Goal: Transaction & Acquisition: Purchase product/service

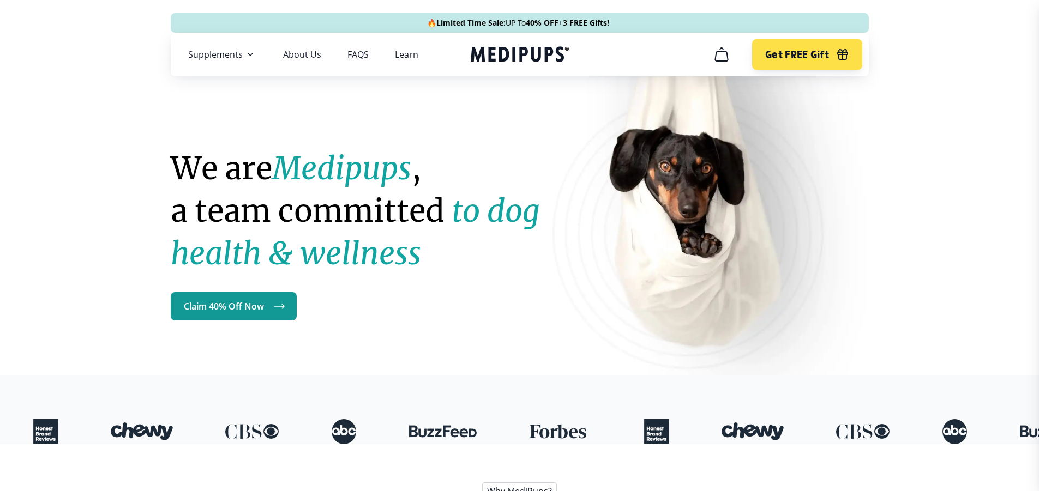
click at [721, 55] on icon "cart" at bounding box center [721, 54] width 17 height 17
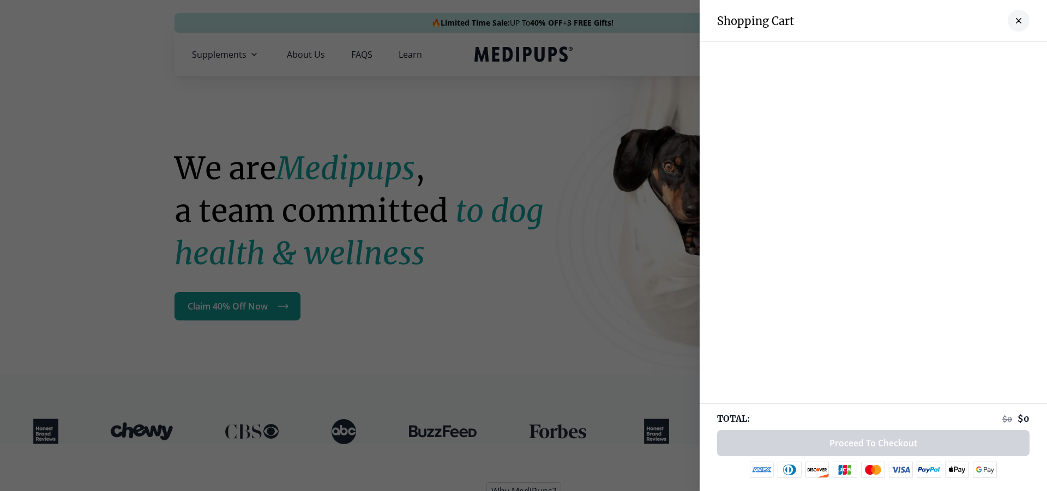
click at [1008, 16] on button "close-cart" at bounding box center [1019, 21] width 22 height 22
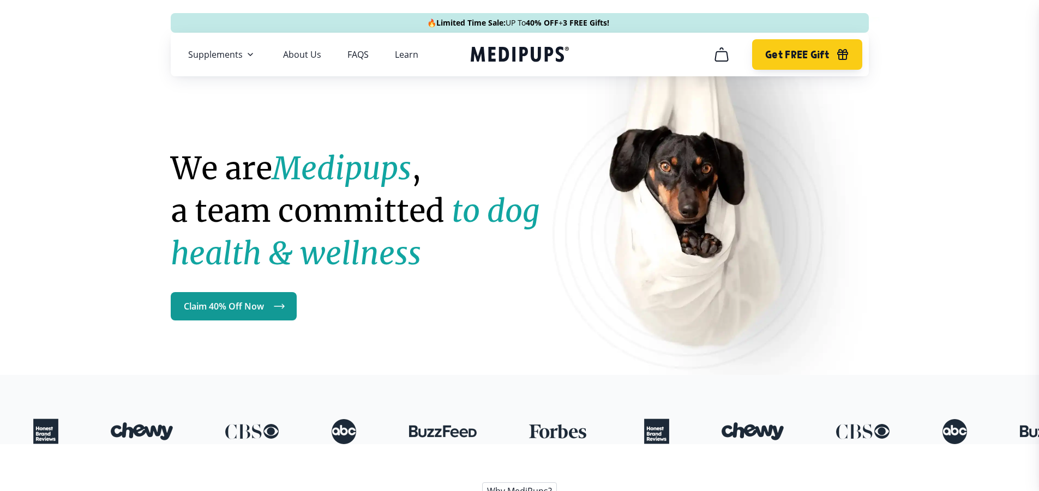
click at [830, 57] on button "Get FREE Gift" at bounding box center [807, 54] width 110 height 31
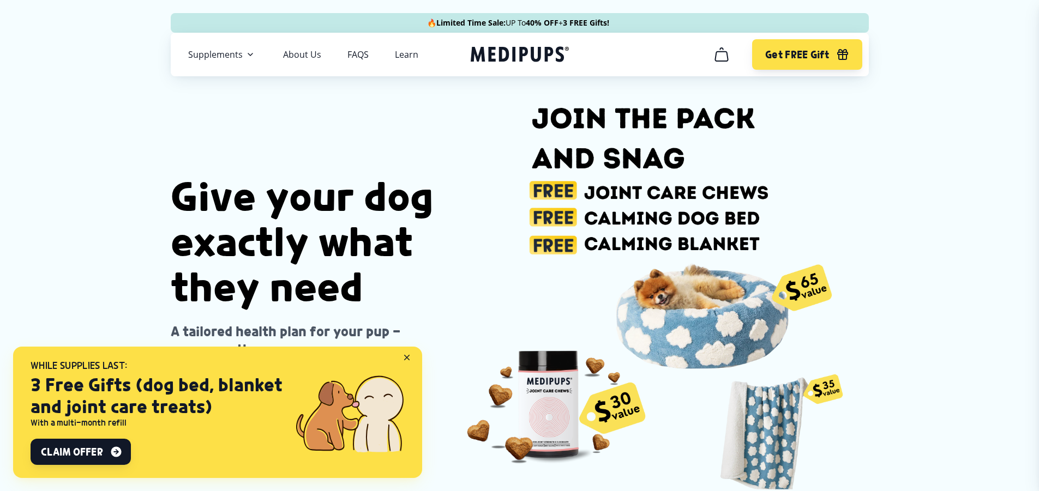
click at [404, 358] on icon at bounding box center [409, 360] width 10 height 10
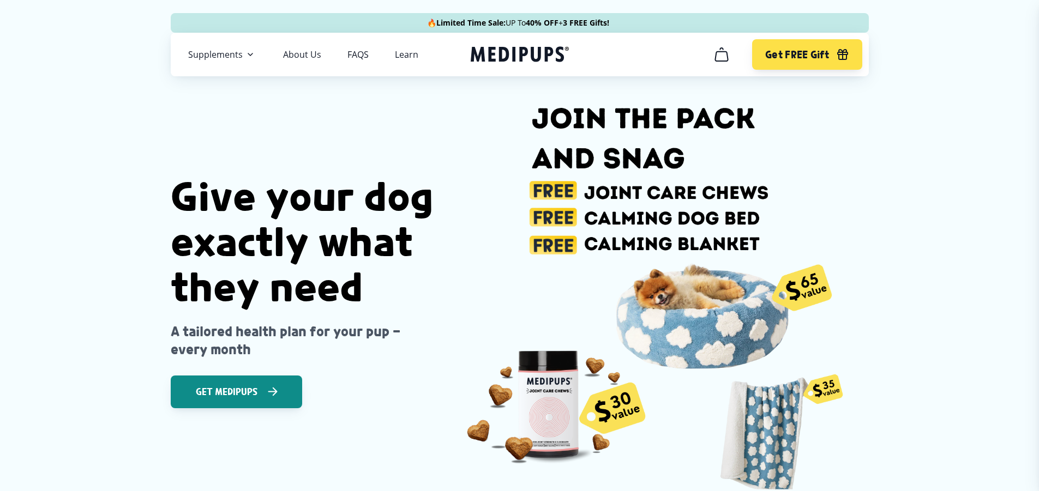
click at [214, 389] on span "Get Medipups" at bounding box center [227, 392] width 62 height 11
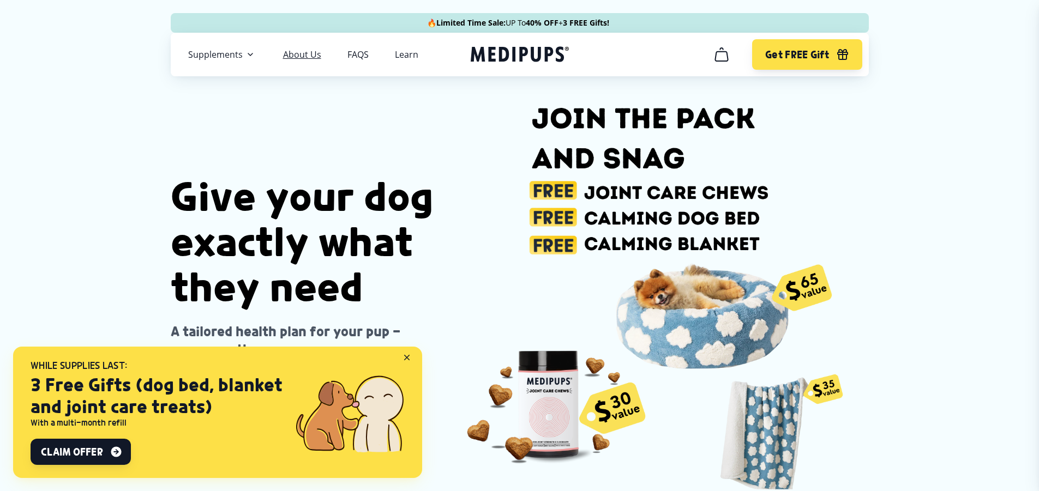
click at [308, 54] on link "About Us" at bounding box center [302, 54] width 38 height 11
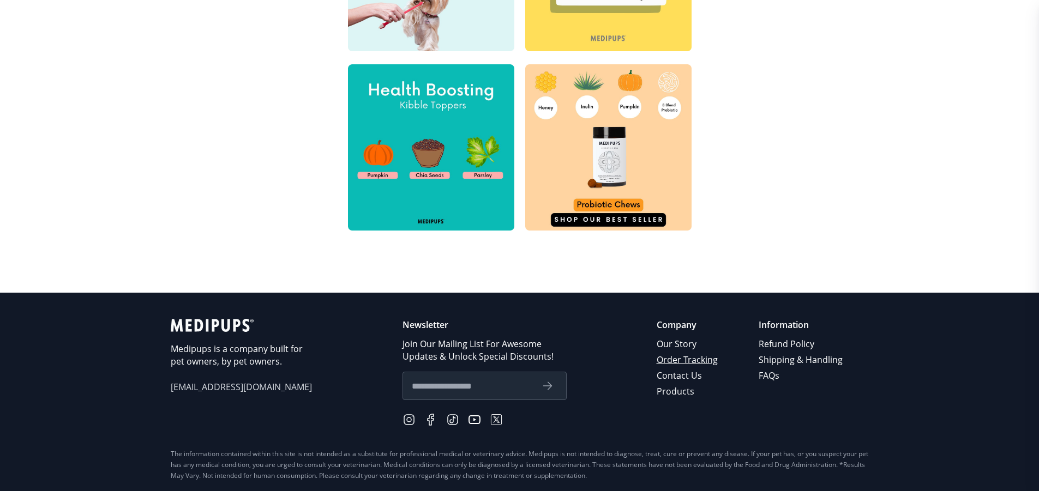
scroll to position [533, 0]
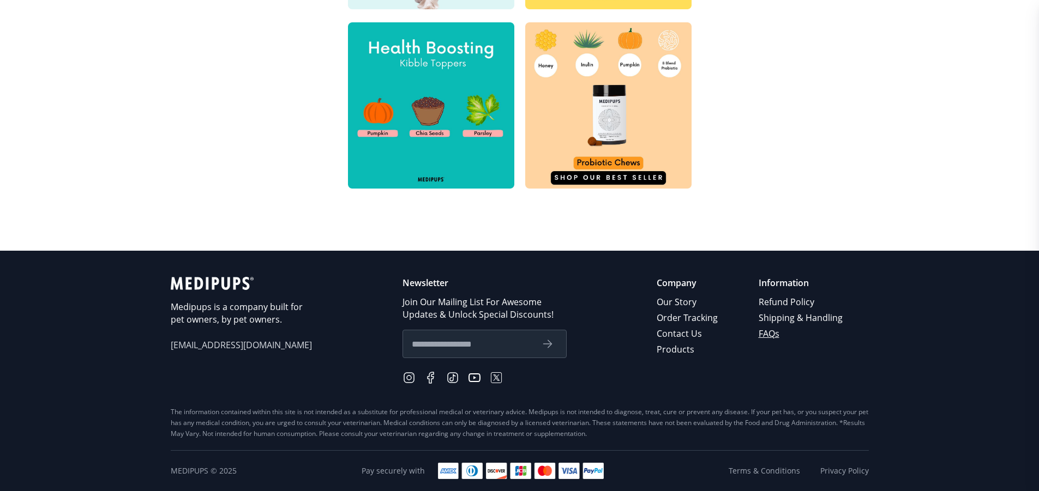
click at [768, 335] on link "FAQs" at bounding box center [802, 334] width 86 height 16
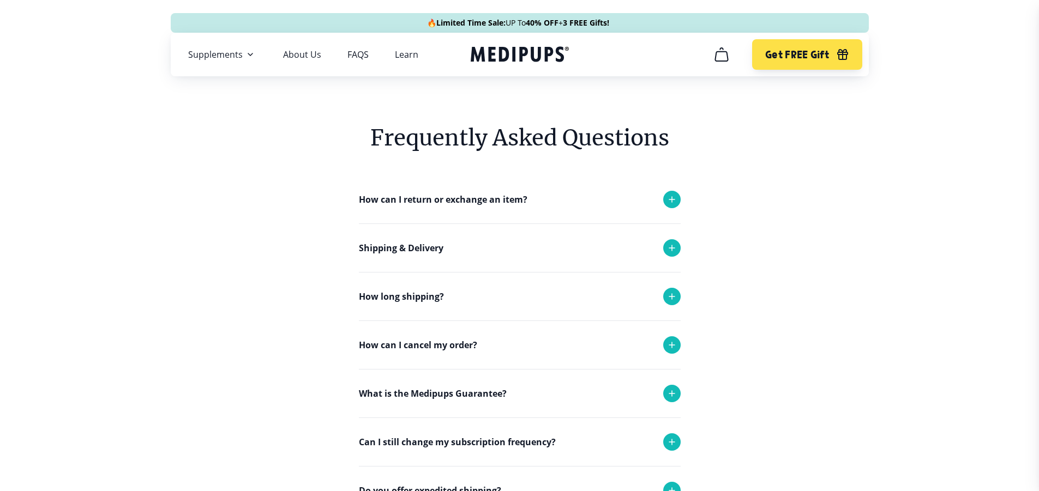
click at [675, 341] on icon at bounding box center [671, 345] width 13 height 13
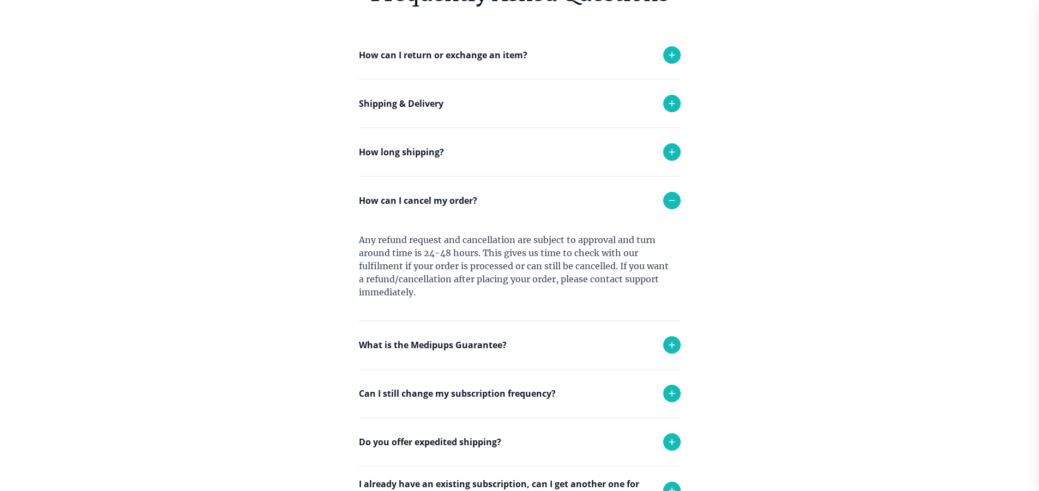
scroll to position [164, 0]
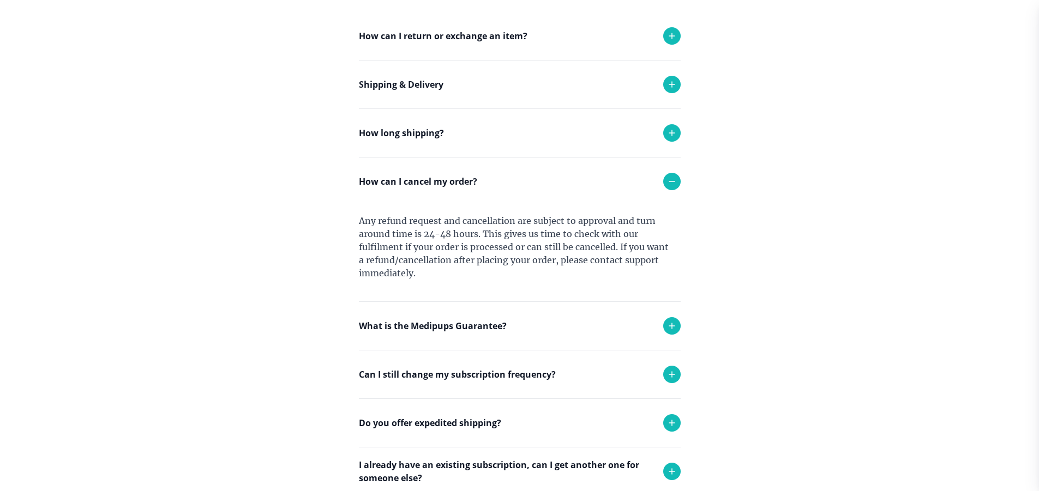
click at [672, 181] on icon at bounding box center [671, 181] width 13 height 13
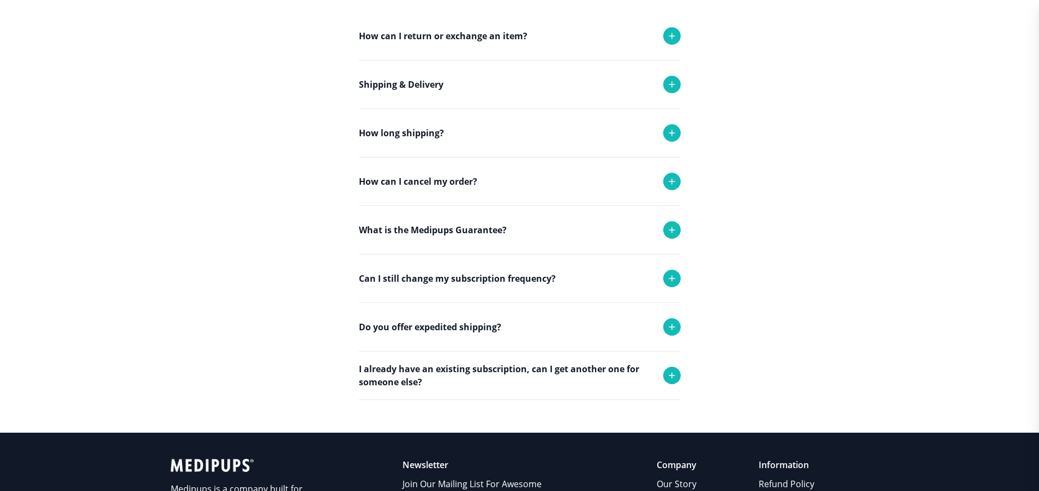
click at [679, 231] on div at bounding box center [671, 229] width 17 height 17
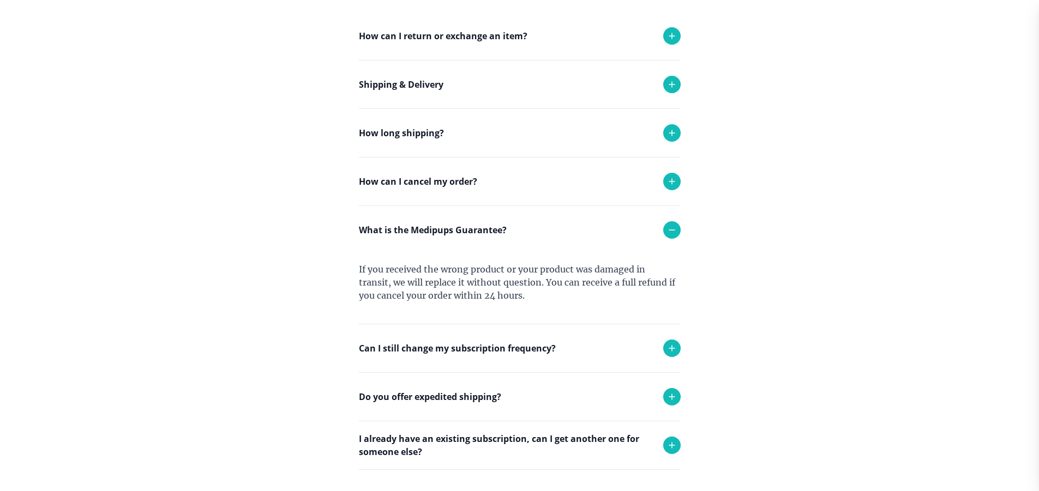
click at [675, 231] on icon at bounding box center [671, 230] width 13 height 13
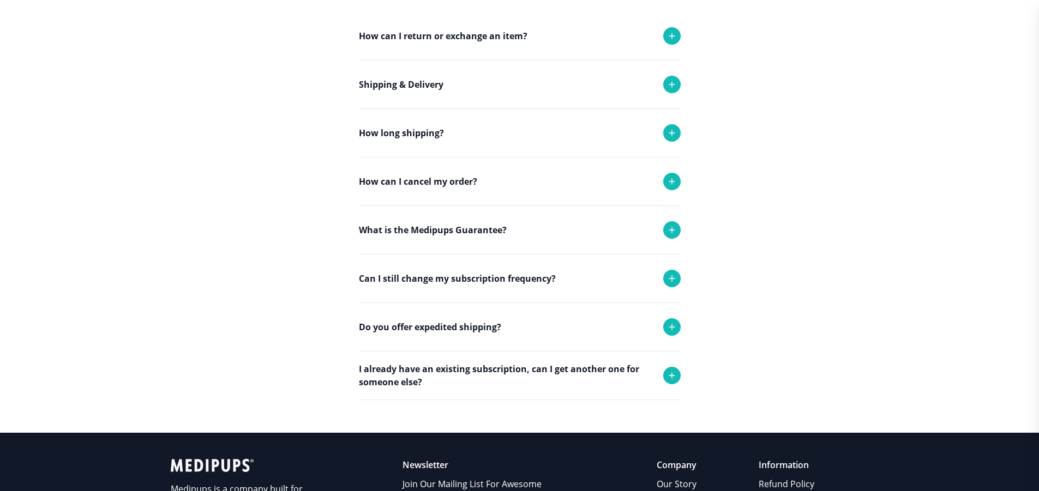
click at [670, 279] on icon at bounding box center [671, 278] width 5 height 5
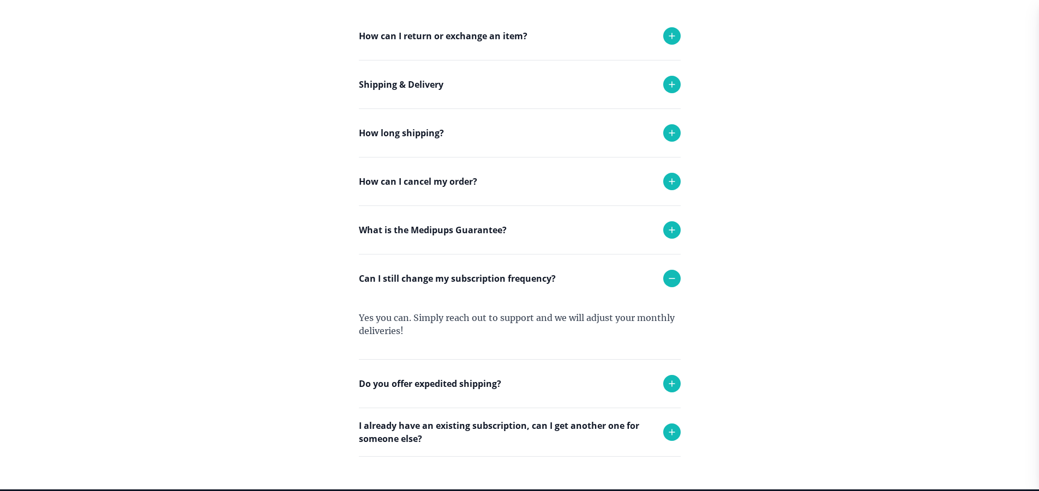
click at [670, 279] on icon at bounding box center [671, 279] width 5 height 0
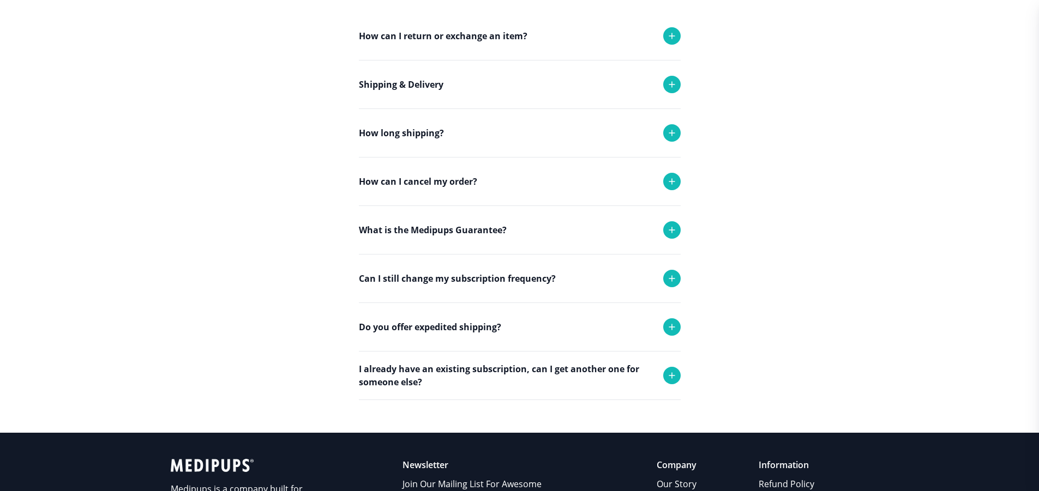
click at [671, 330] on icon at bounding box center [671, 327] width 13 height 13
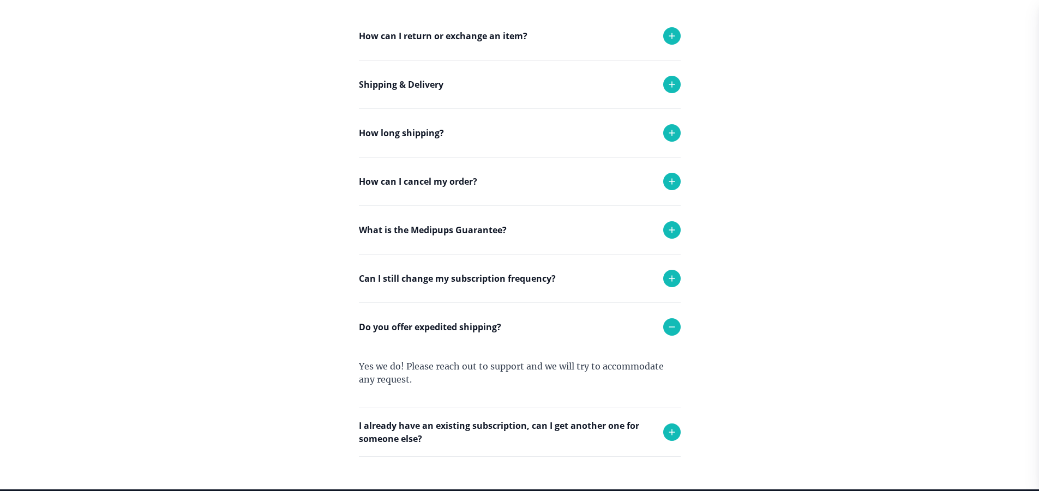
click at [671, 330] on icon at bounding box center [671, 327] width 13 height 13
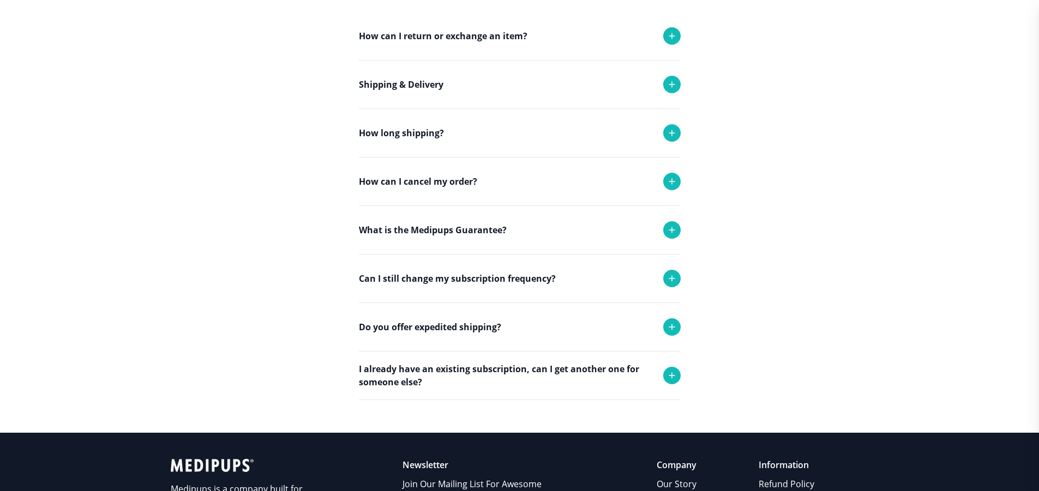
click at [672, 374] on icon at bounding box center [671, 375] width 13 height 13
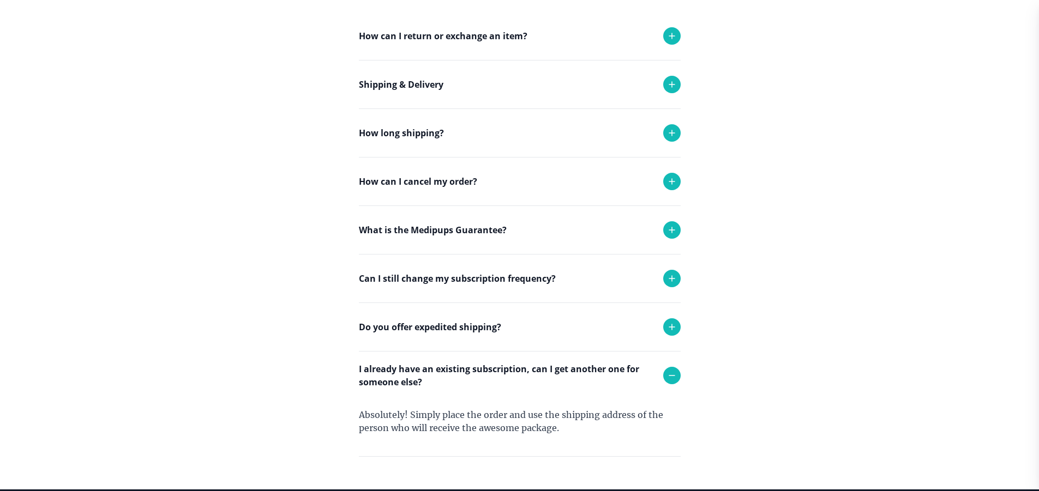
click at [678, 373] on icon at bounding box center [671, 375] width 13 height 13
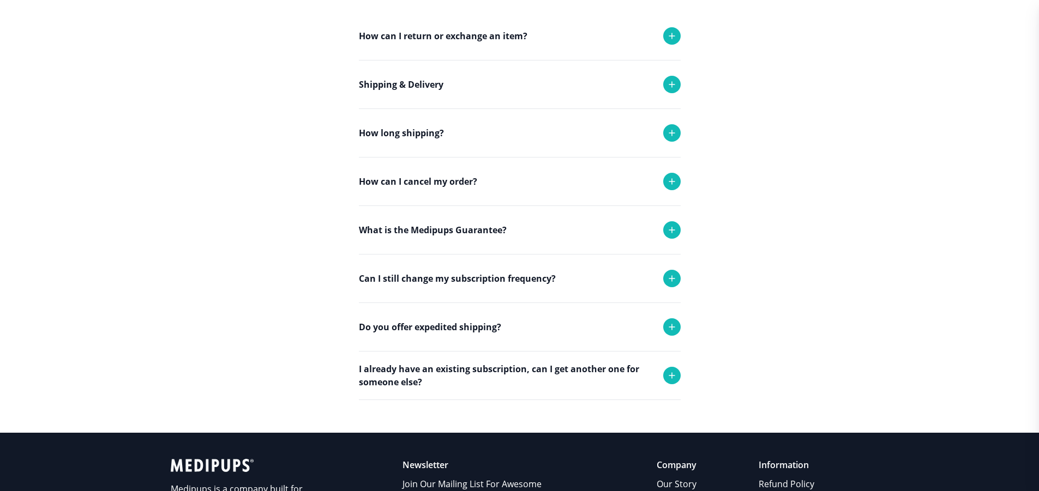
scroll to position [0, 0]
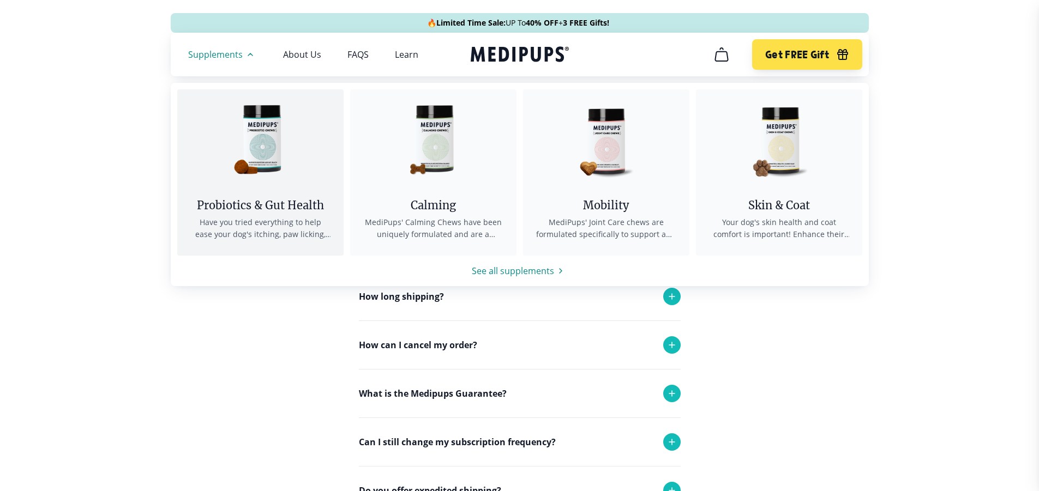
click at [268, 142] on img at bounding box center [260, 138] width 98 height 98
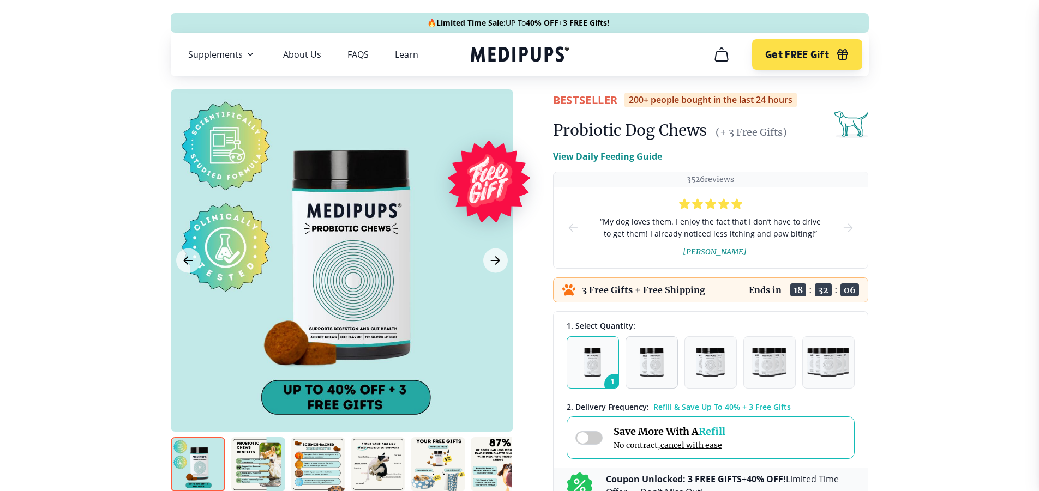
click at [645, 368] on img "button" at bounding box center [652, 362] width 24 height 29
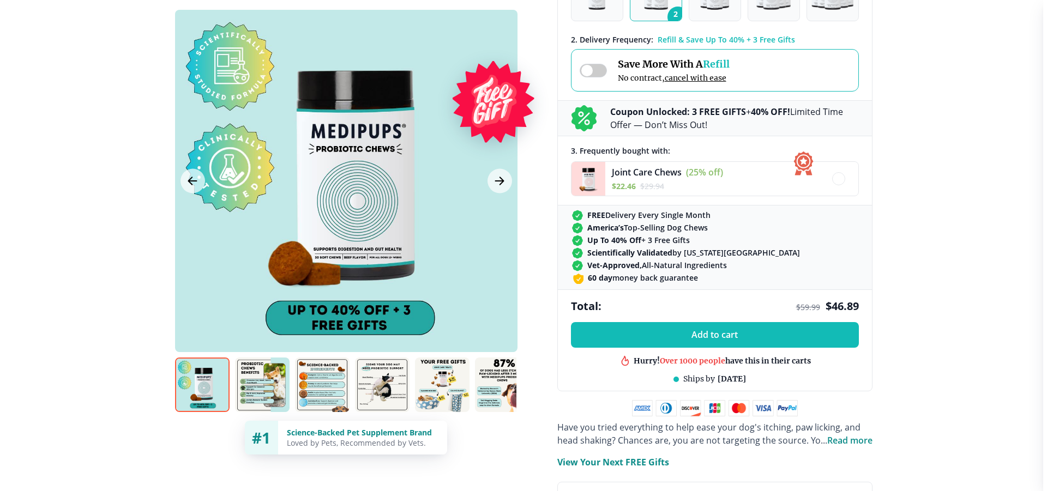
scroll to position [382, 0]
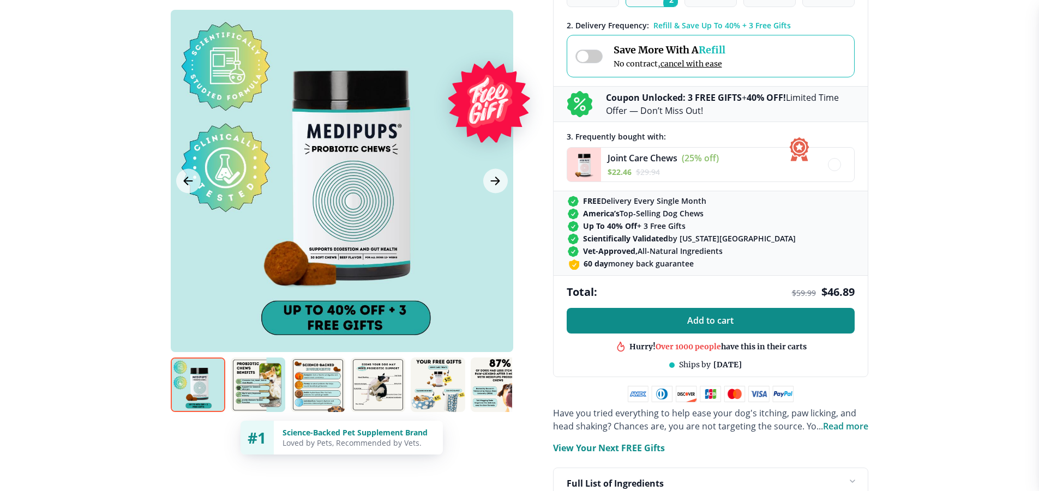
click at [724, 324] on span "Add to cart" at bounding box center [710, 321] width 46 height 10
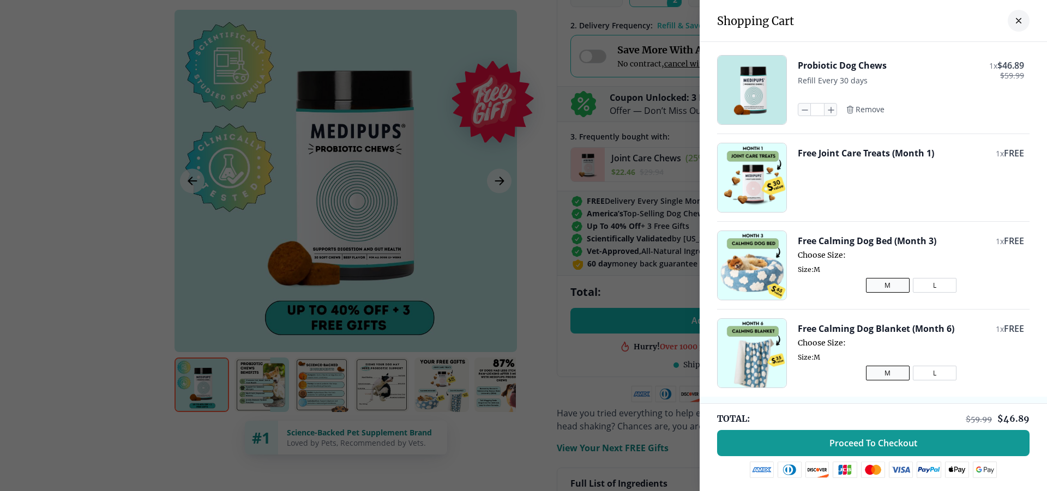
click at [925, 286] on button "L" at bounding box center [935, 285] width 44 height 15
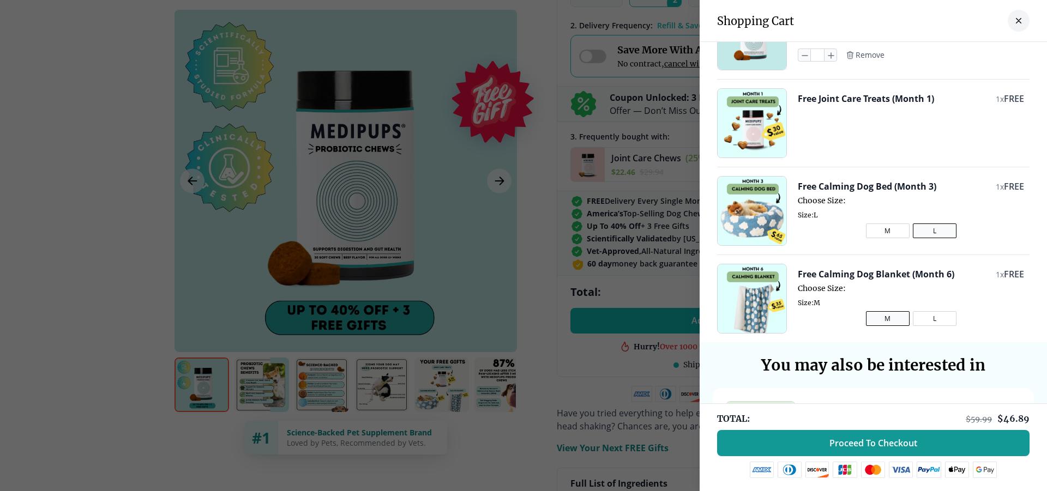
scroll to position [0, 0]
